Goal: Task Accomplishment & Management: Manage account settings

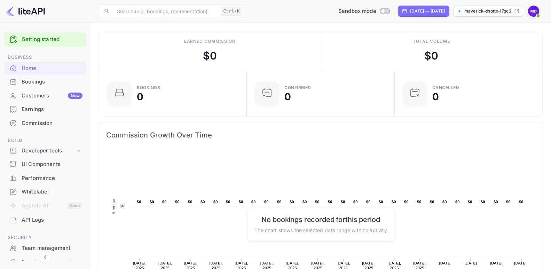
scroll to position [107, 138]
click at [76, 150] on icon at bounding box center [79, 150] width 7 height 7
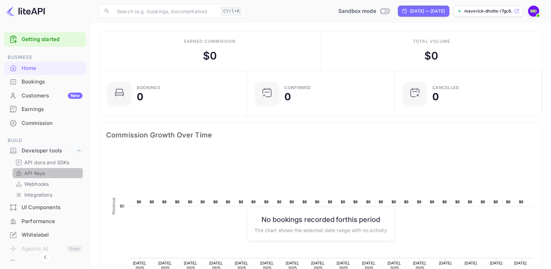
click at [37, 172] on p "API Keys" at bounding box center [34, 173] width 21 height 7
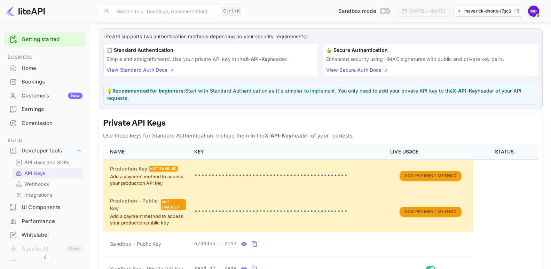
scroll to position [104, 0]
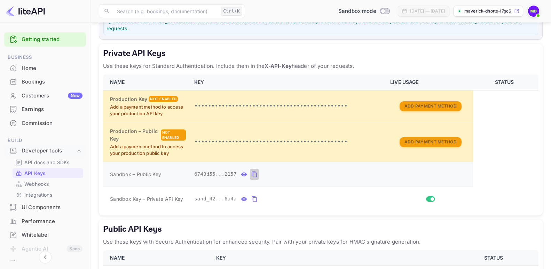
click at [251, 174] on icon "private api keys table" at bounding box center [254, 174] width 6 height 8
click at [252, 198] on icon "private api keys table" at bounding box center [254, 199] width 6 height 8
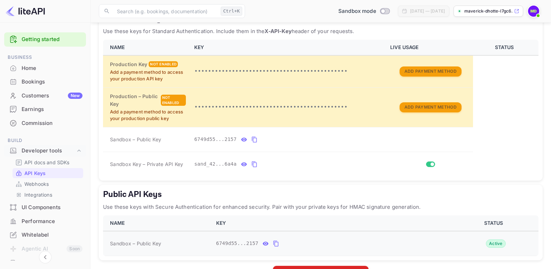
scroll to position [164, 0]
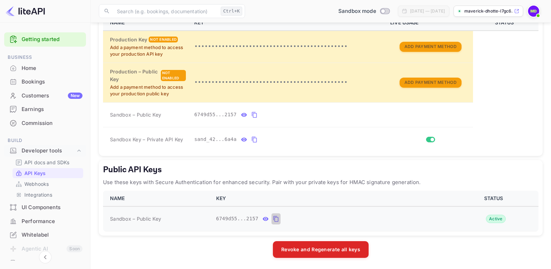
click at [273, 219] on icon "public api keys table" at bounding box center [276, 219] width 6 height 8
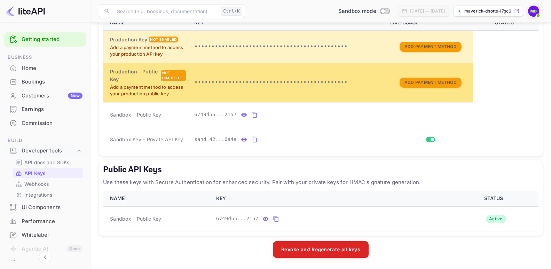
click at [171, 75] on div "Not enabled" at bounding box center [173, 75] width 25 height 11
click at [429, 81] on button "Add Payment Method" at bounding box center [431, 83] width 62 height 10
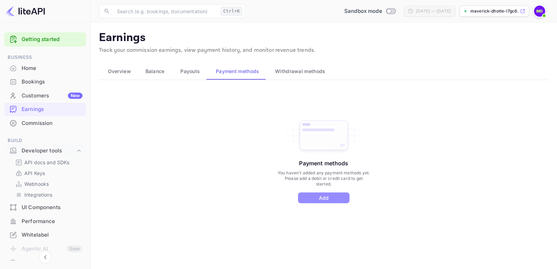
click at [318, 200] on button "Add" at bounding box center [324, 197] width 52 height 11
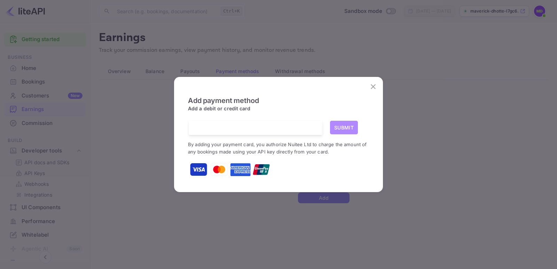
click at [340, 129] on button "Submit" at bounding box center [344, 128] width 28 height 14
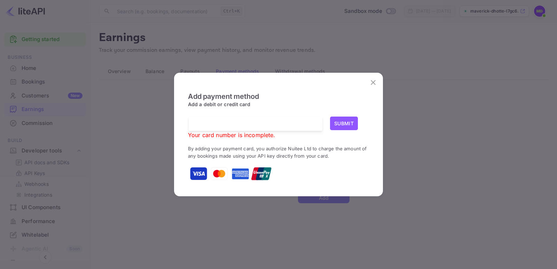
click at [230, 120] on div at bounding box center [258, 124] width 128 height 14
click at [218, 195] on div "Add payment method Add a debit or credit card Your card number is incomplete. S…" at bounding box center [278, 137] width 209 height 118
click at [144, 154] on div "Add payment method Add a debit or credit card Your card number is incomplete. S…" at bounding box center [278, 134] width 557 height 269
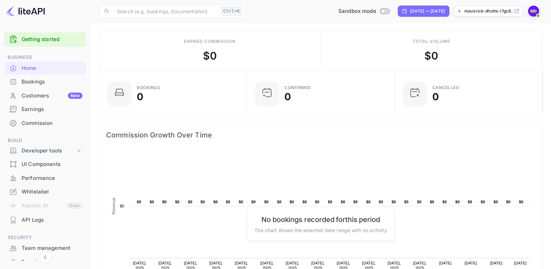
click at [76, 149] on icon at bounding box center [79, 150] width 7 height 7
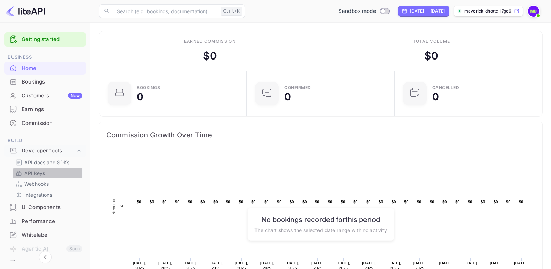
click at [32, 173] on p "API Keys" at bounding box center [34, 173] width 21 height 7
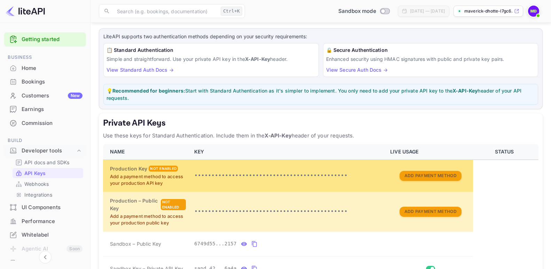
scroll to position [104, 0]
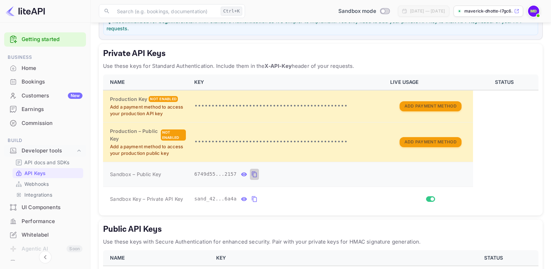
click at [251, 174] on icon "private api keys table" at bounding box center [254, 174] width 6 height 8
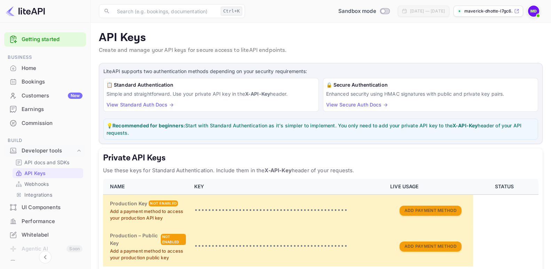
click at [24, 58] on span "Business" at bounding box center [45, 58] width 82 height 8
click at [26, 70] on div "Home" at bounding box center [52, 68] width 61 height 8
